Goal: Transaction & Acquisition: Purchase product/service

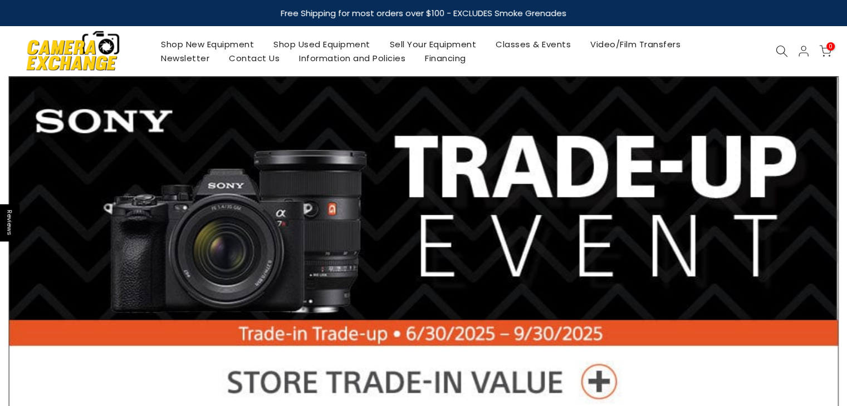
click at [200, 46] on link "Shop New Equipment" at bounding box center [207, 44] width 112 height 14
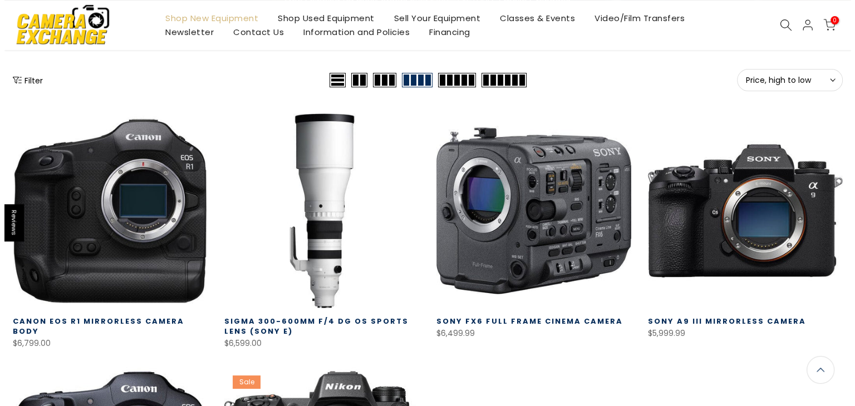
scroll to position [111, 0]
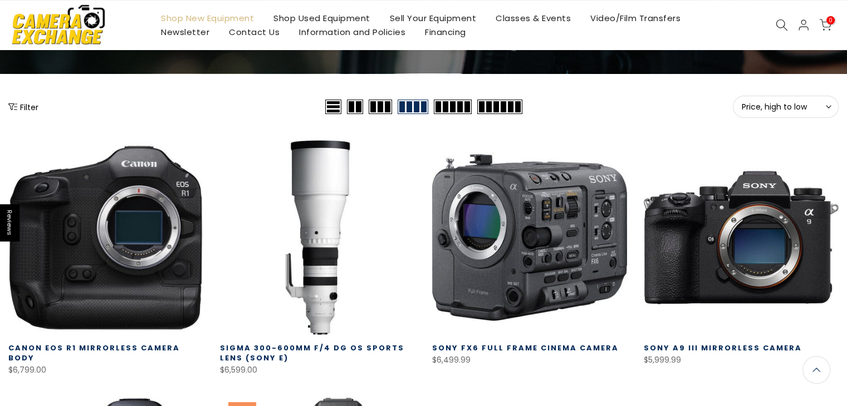
click at [23, 109] on button "Filter" at bounding box center [23, 106] width 30 height 11
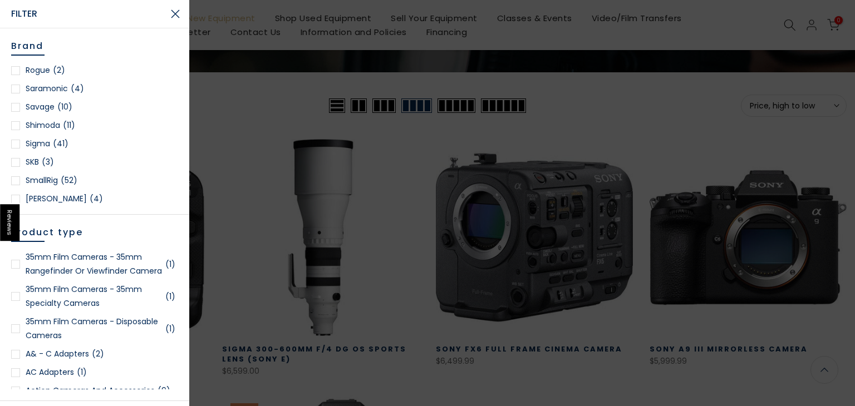
scroll to position [110, 0]
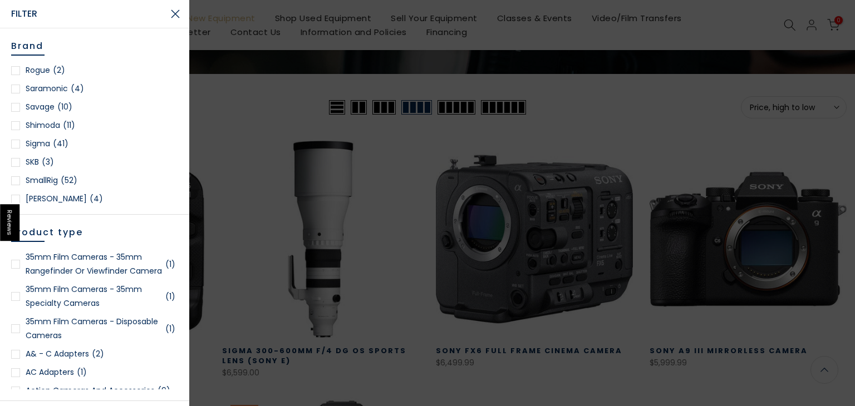
click at [16, 140] on div at bounding box center [15, 144] width 9 height 9
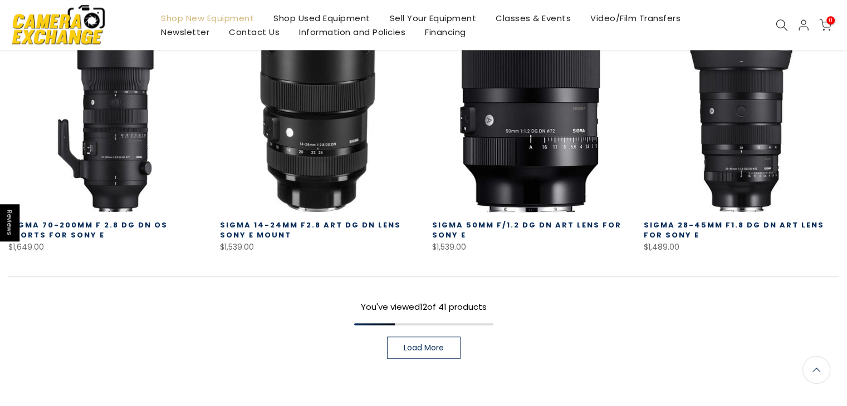
scroll to position [808, 0]
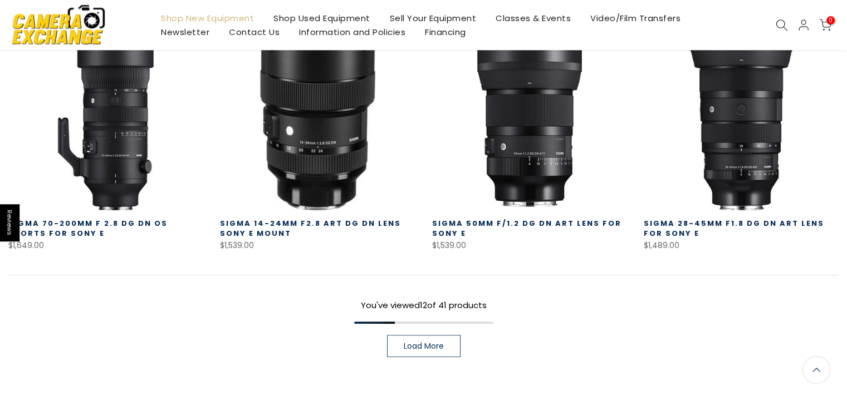
click at [431, 349] on span "Load More" at bounding box center [424, 346] width 40 height 8
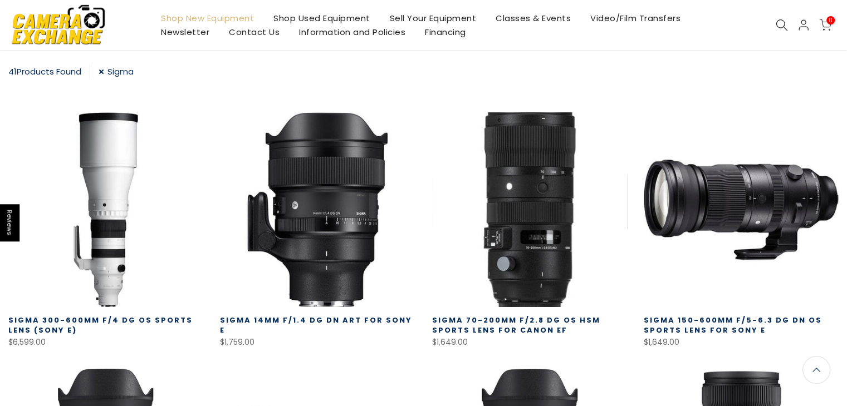
scroll to position [251, 0]
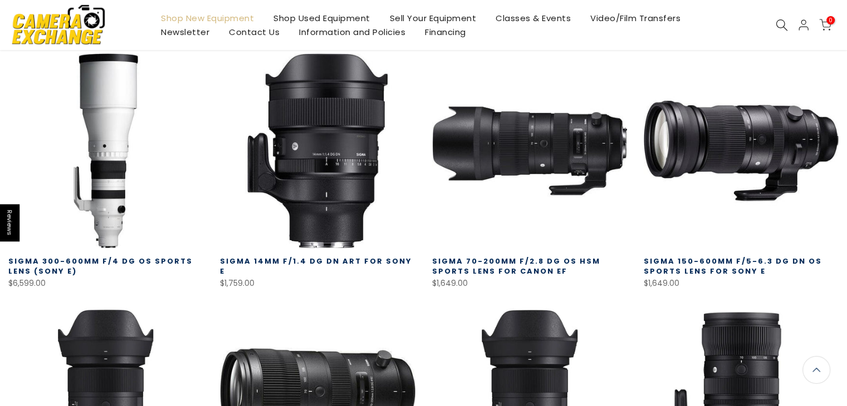
click at [512, 267] on link "Sigma 70-200mm f/2.8 DG OS HSM Sports Lens for Canon EF" at bounding box center [516, 266] width 168 height 21
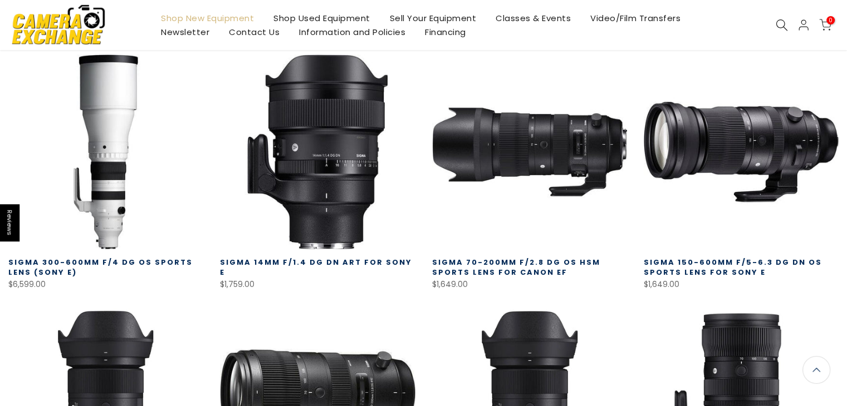
scroll to position [252, 0]
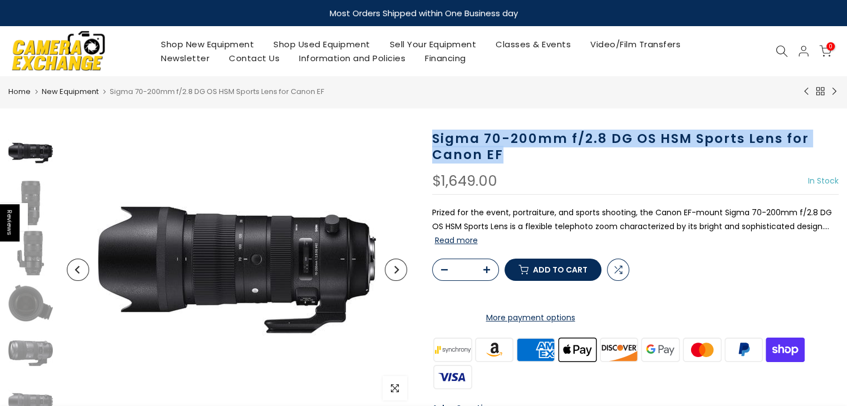
drag, startPoint x: 430, startPoint y: 140, endPoint x: 575, endPoint y: 163, distance: 146.5
click at [575, 163] on div "Sigma 70-200mm f/2.8 DG OS HSM Sports Lens for Canon EF $1,649.00 In Stock Pre …" at bounding box center [636, 346] width 424 height 430
copy h1 "Sigma 70-200mm f/2.8 DG OS HSM Sports Lens for Canon EF"
